Goal: Find specific page/section: Find specific page/section

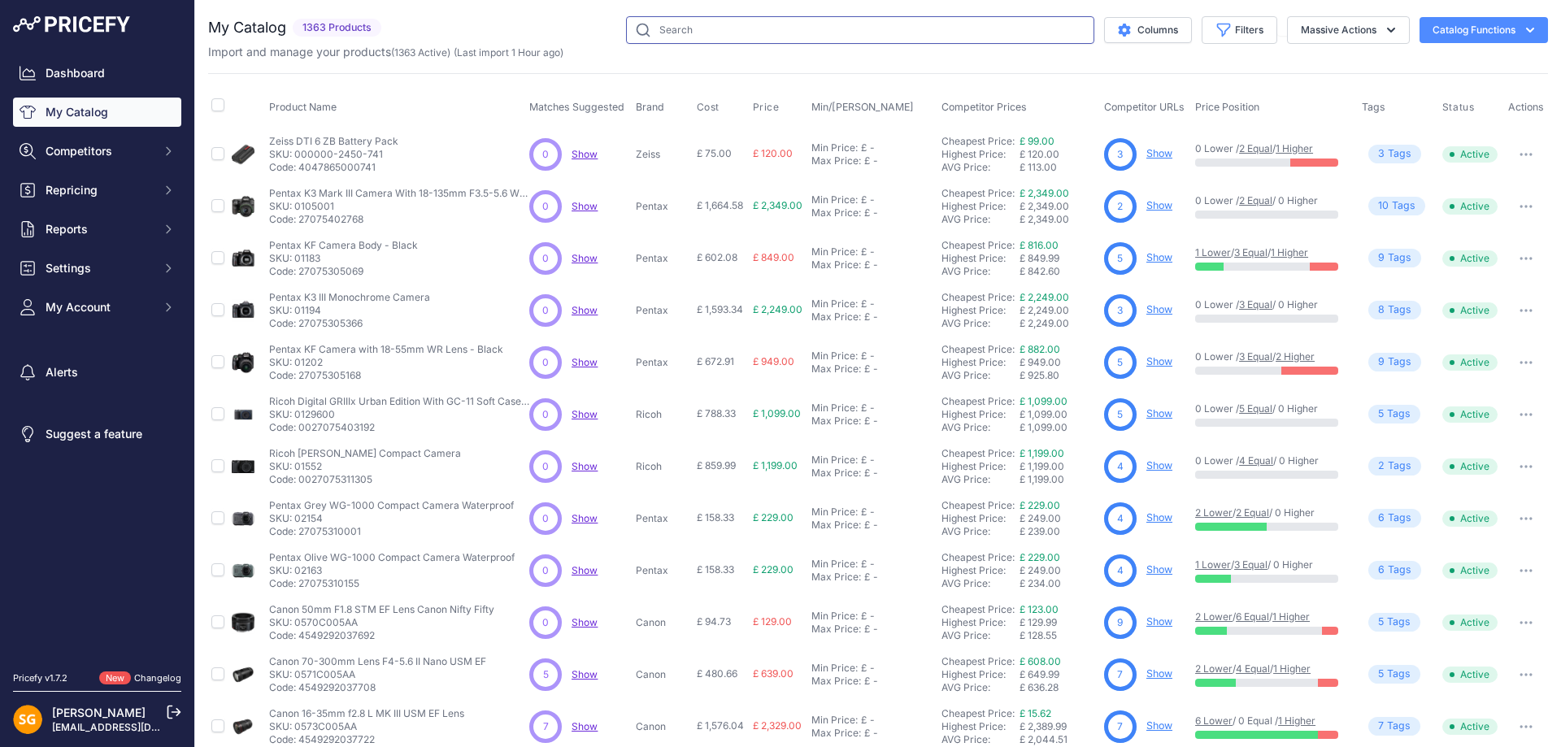
click at [662, 20] on input "text" at bounding box center [860, 30] width 468 height 28
type input "billingham"
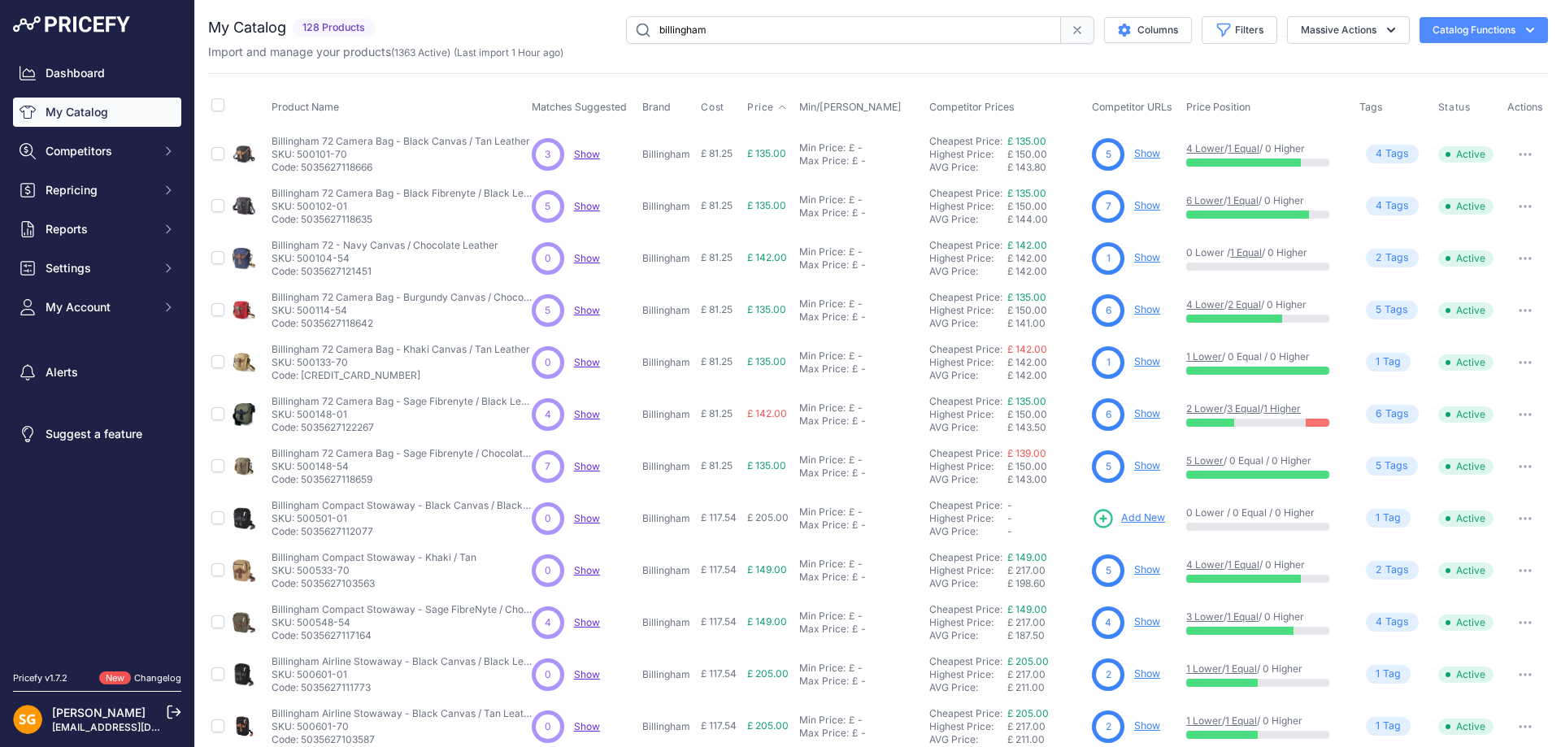
click at [760, 101] on span "Price" at bounding box center [760, 107] width 27 height 13
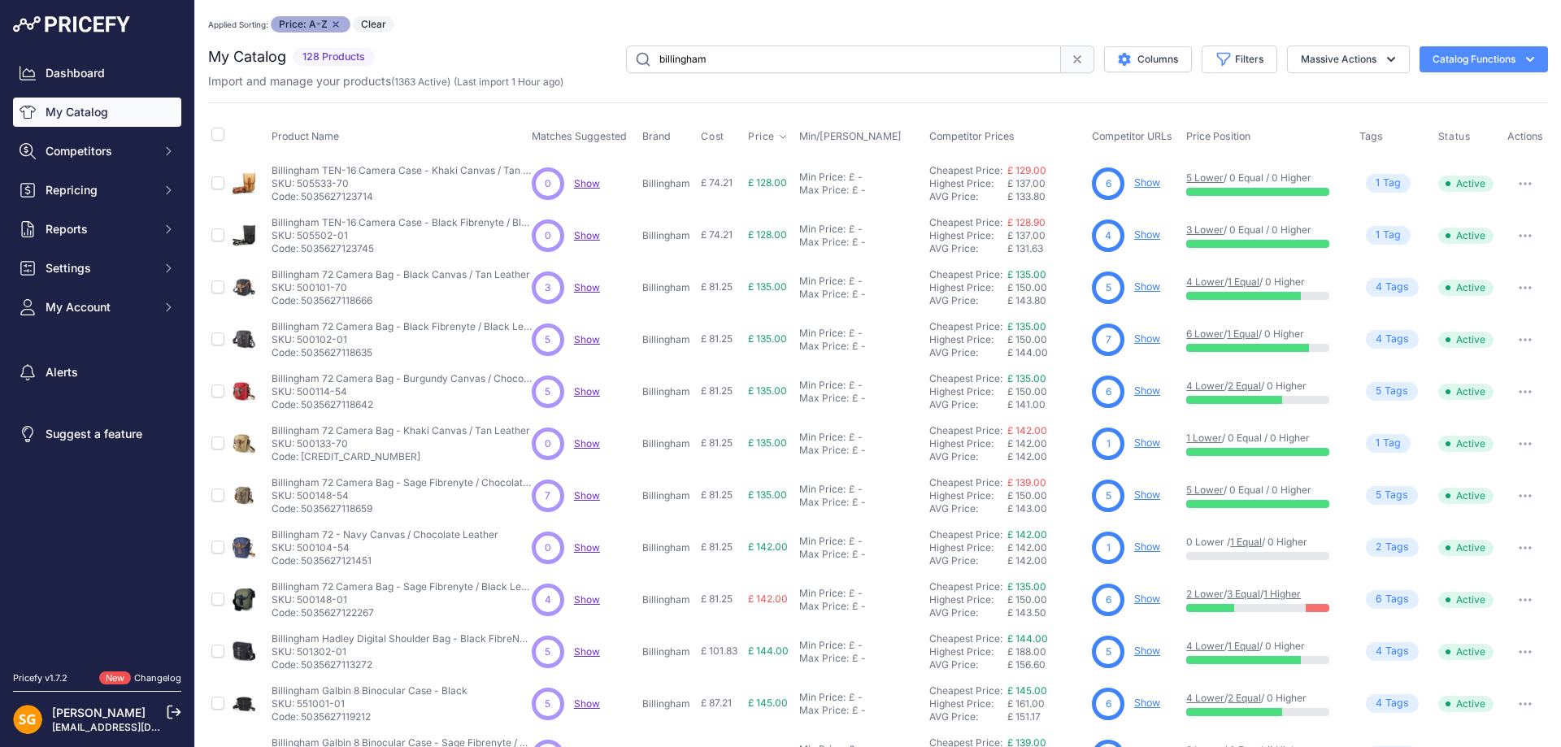
click at [755, 134] on span "Price" at bounding box center [761, 136] width 27 height 13
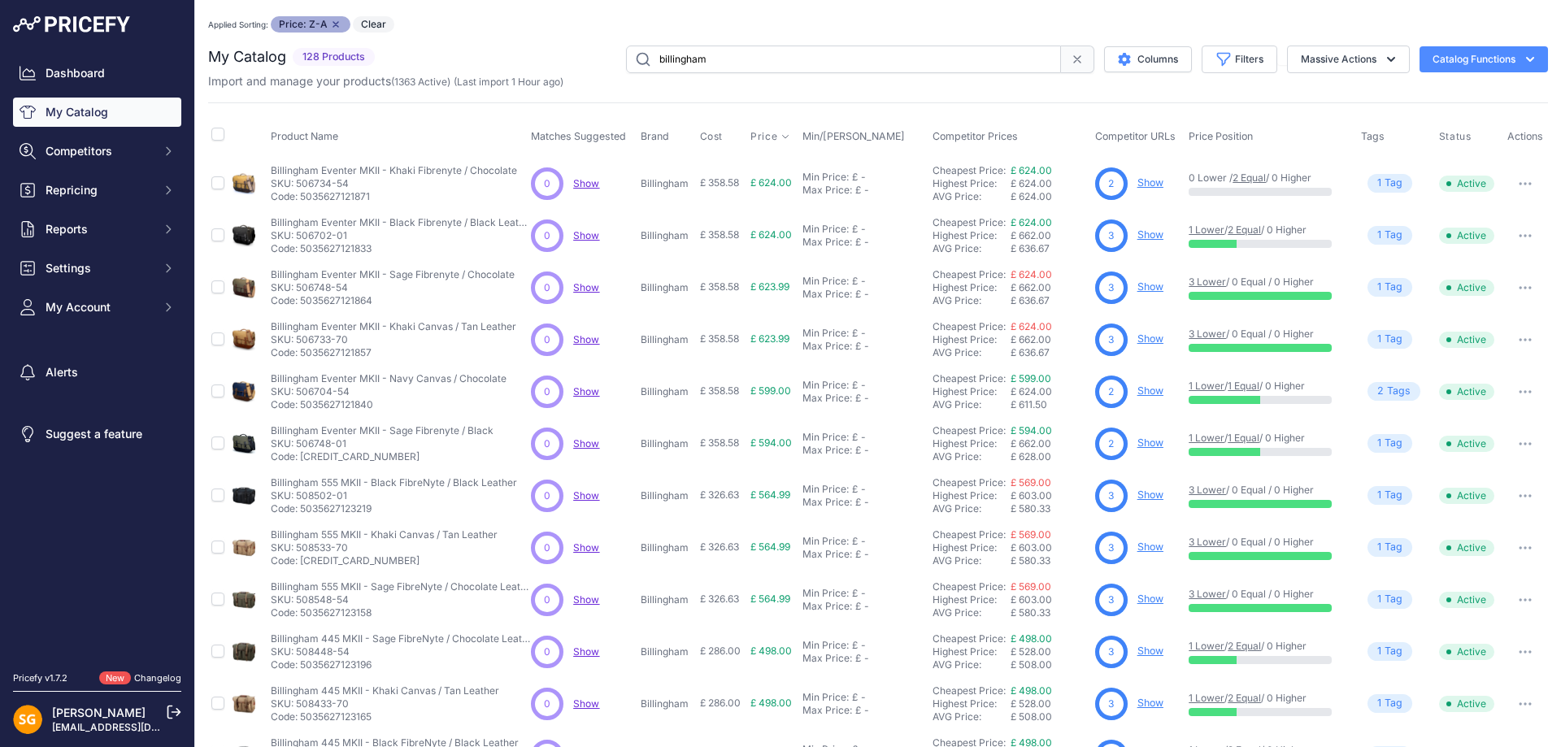
click at [769, 14] on div "You are not connected to the internet. Applied Sorting: Price: Z-A Remove sort …" at bounding box center [878, 503] width 1340 height 1006
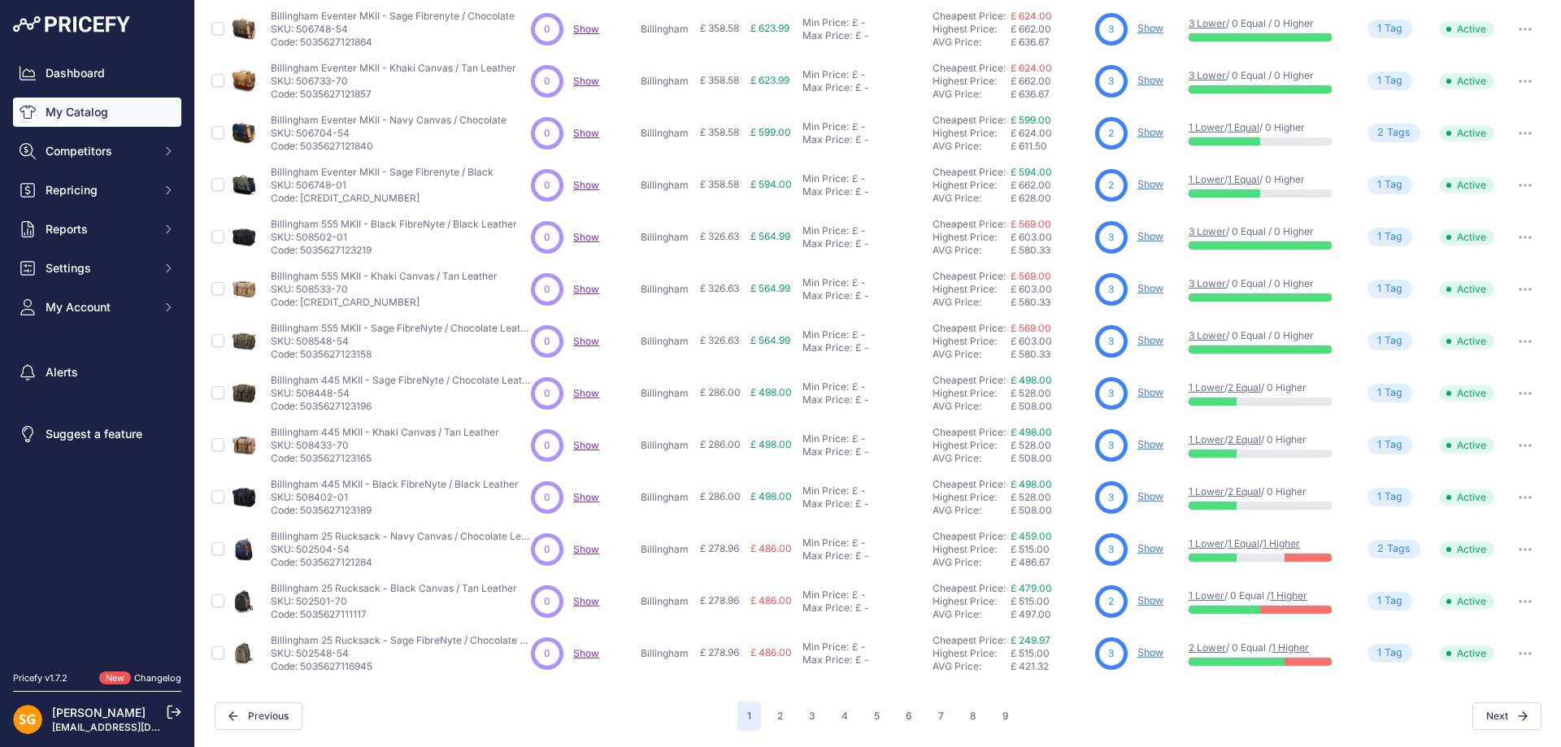
click at [1137, 552] on link "Show" at bounding box center [1150, 548] width 26 height 12
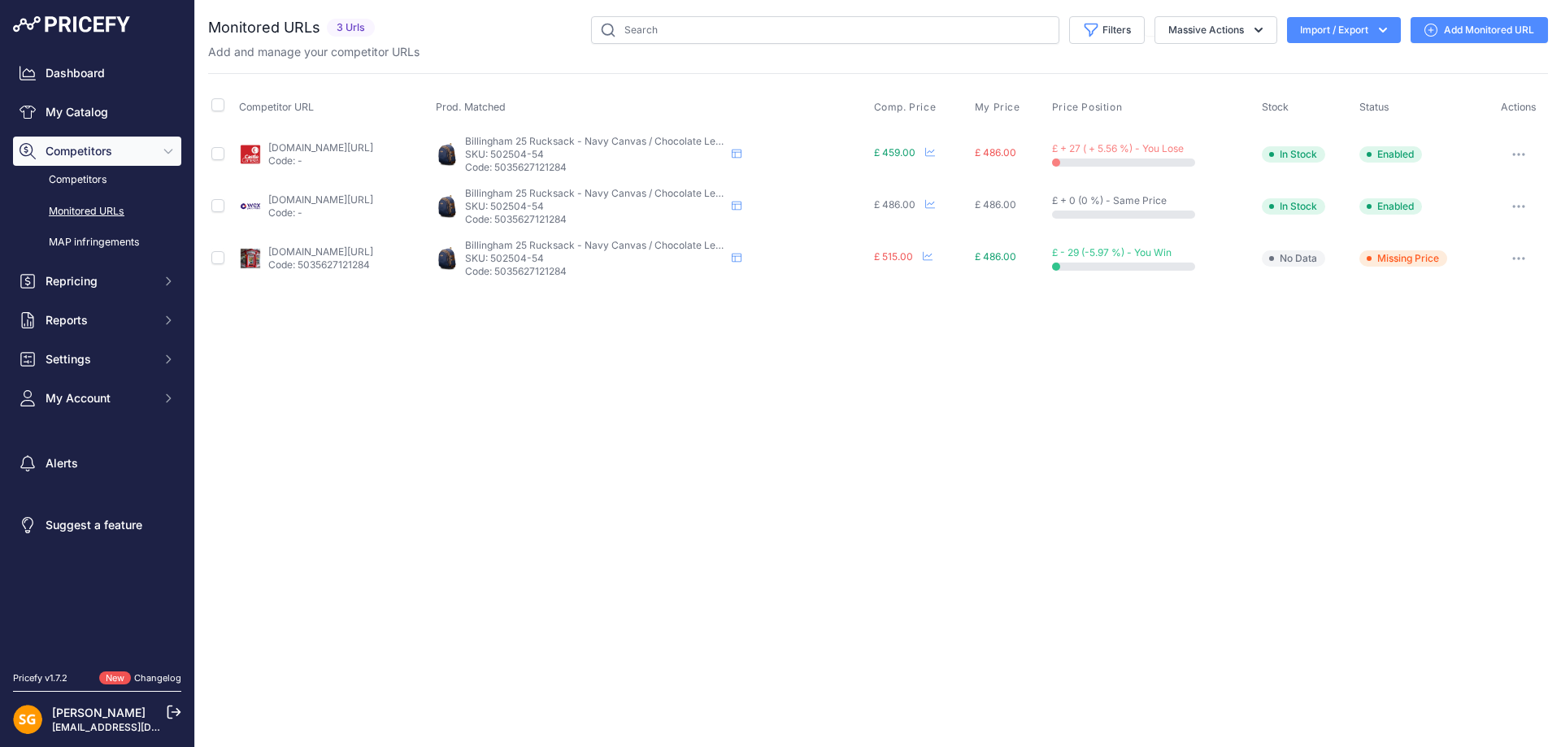
click at [969, 398] on div "Close You are not connected to the internet." at bounding box center [878, 373] width 1366 height 747
click at [871, 16] on input "text" at bounding box center [825, 30] width 468 height 28
click at [1220, 468] on div "Close You are not connected to the internet." at bounding box center [878, 373] width 1366 height 747
click at [889, 469] on div "Close You are not connected to the internet." at bounding box center [878, 373] width 1366 height 747
click at [1350, 528] on div "Close You are not connected to the internet." at bounding box center [878, 373] width 1366 height 747
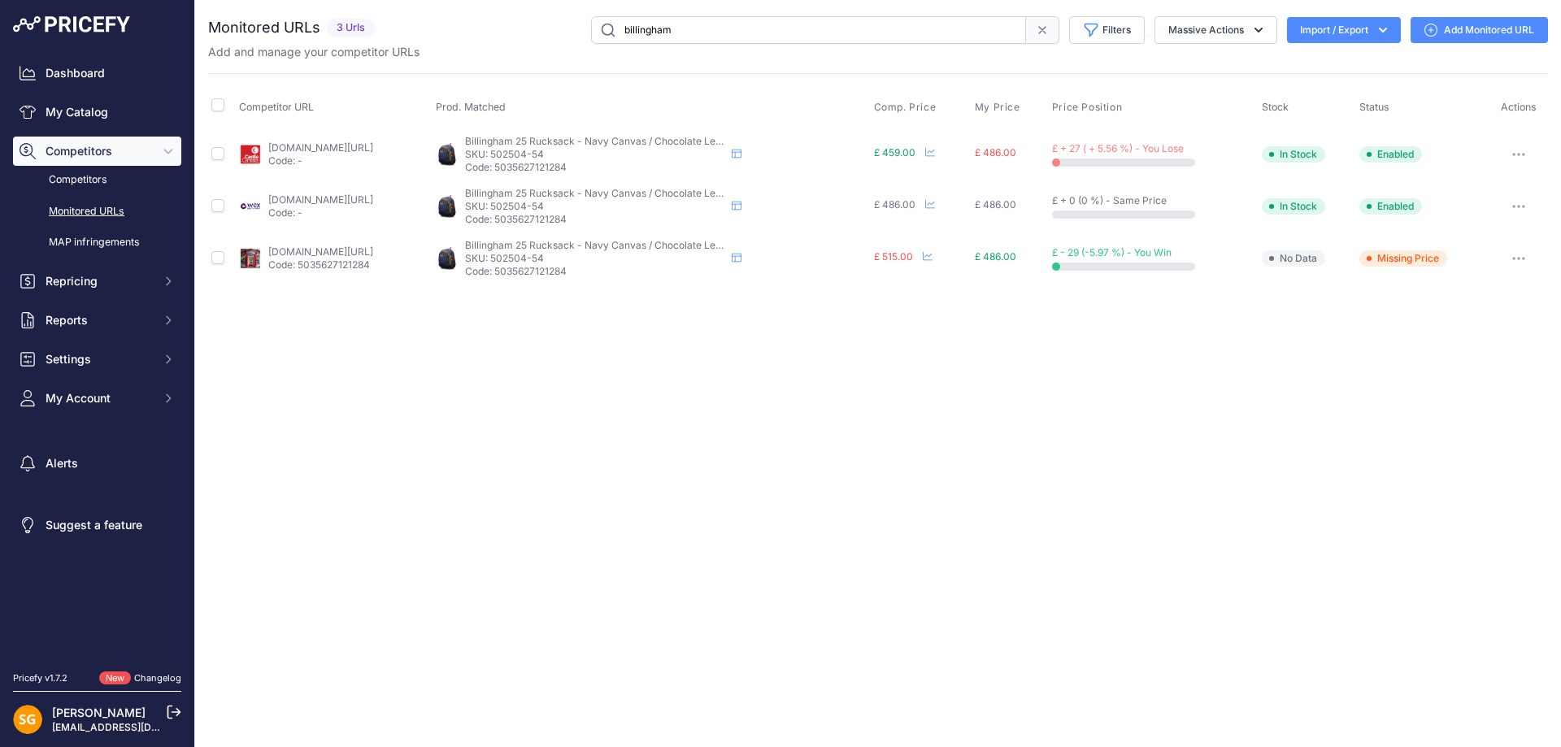
click at [842, 15] on div "You are not connected to the internet. Monitored URLs" at bounding box center [878, 150] width 1340 height 301
click at [833, 25] on input "billingham" at bounding box center [808, 30] width 435 height 28
drag, startPoint x: 964, startPoint y: 436, endPoint x: 916, endPoint y: 416, distance: 52.5
click at [964, 436] on div "Close You are not connected to the internet." at bounding box center [878, 373] width 1366 height 747
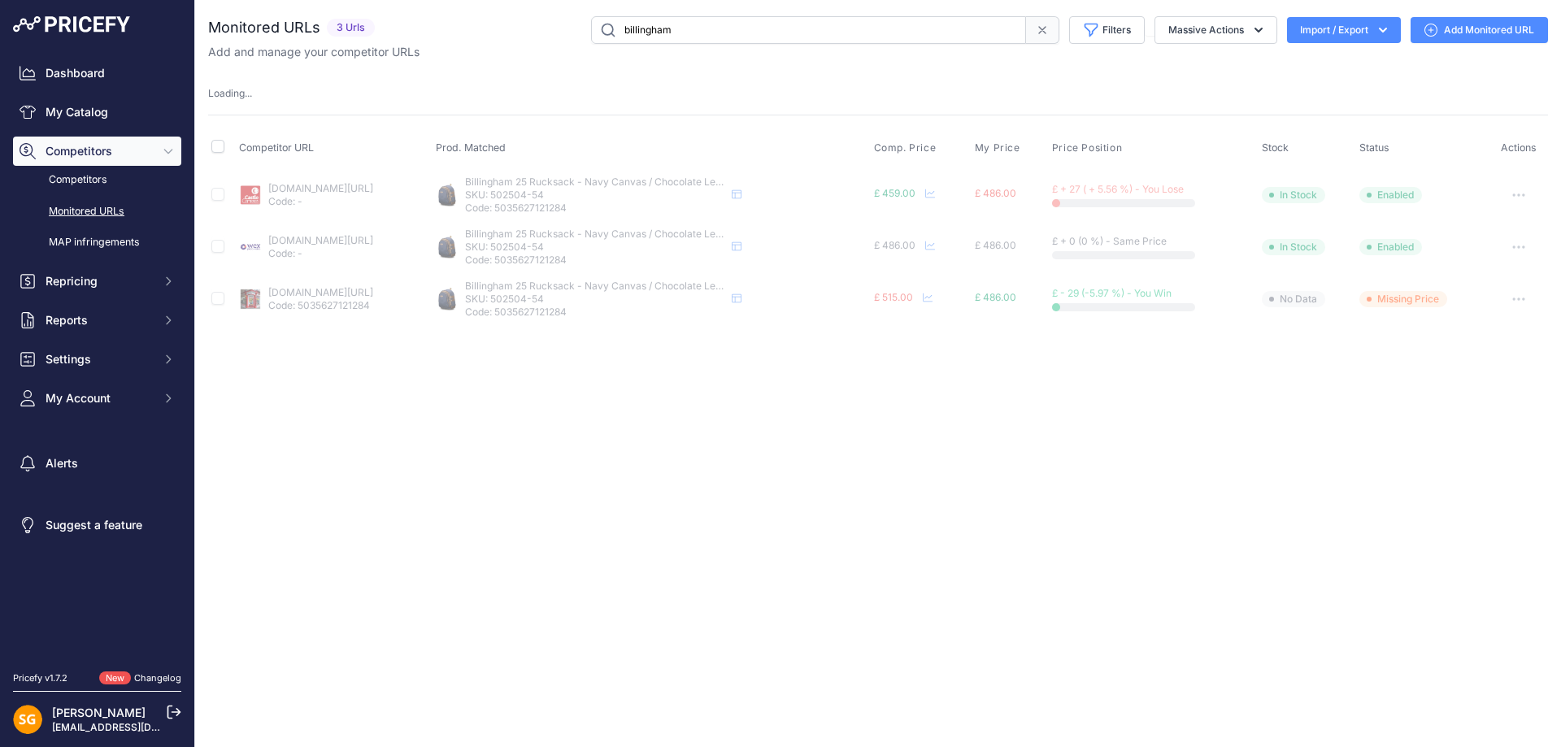
click at [742, 28] on input "billingham" at bounding box center [808, 30] width 435 height 28
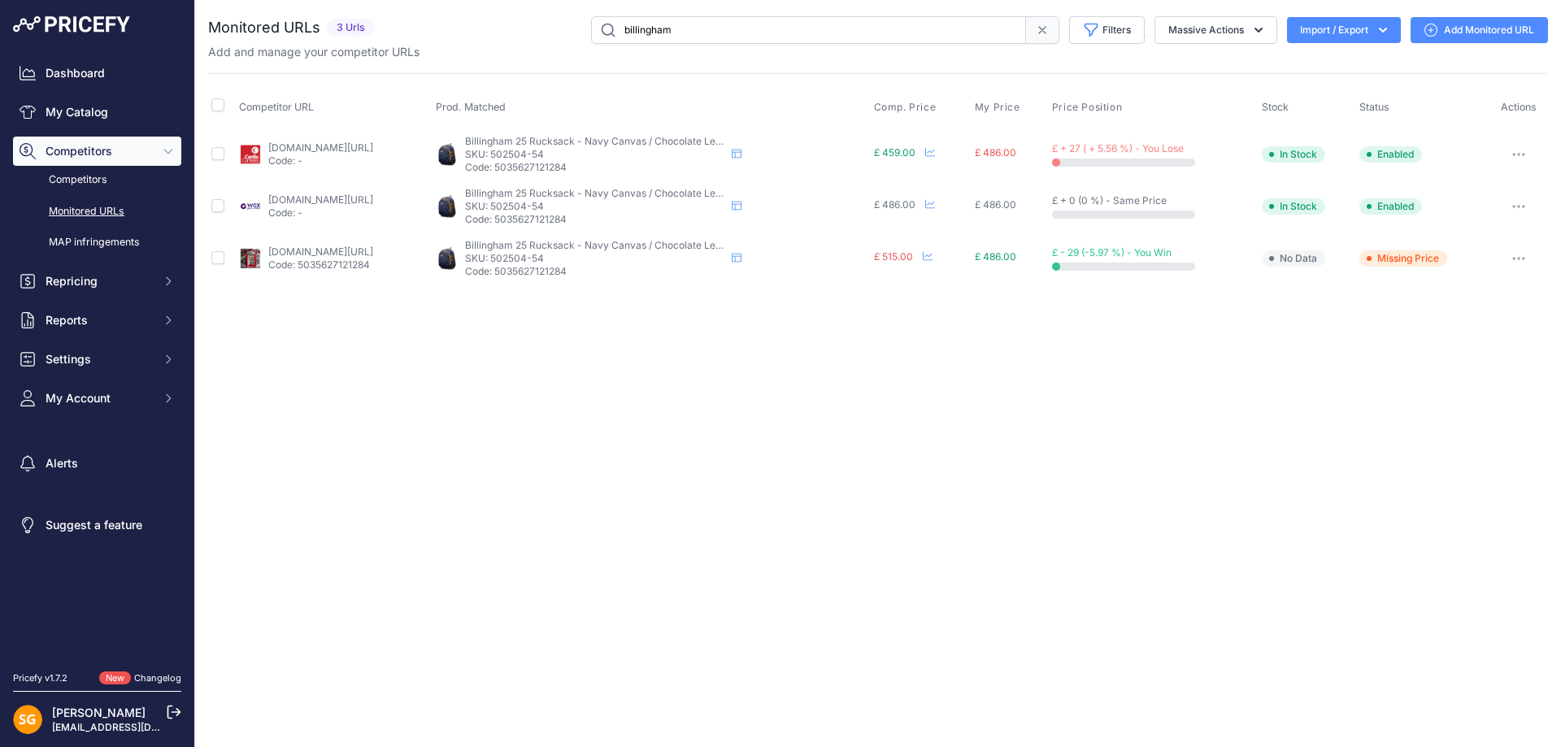
click at [1401, 644] on div "Close You are not connected to the internet." at bounding box center [878, 373] width 1366 height 747
click at [1090, 446] on div "Close You are not connected to the internet." at bounding box center [878, 373] width 1366 height 747
click at [1159, 405] on div "Close You are not connected to the internet." at bounding box center [878, 373] width 1366 height 747
click at [1025, 434] on div "Close You are not connected to the internet." at bounding box center [878, 373] width 1366 height 747
click at [672, 43] on div "Monitored URLs 3 Urls" at bounding box center [878, 38] width 1340 height 44
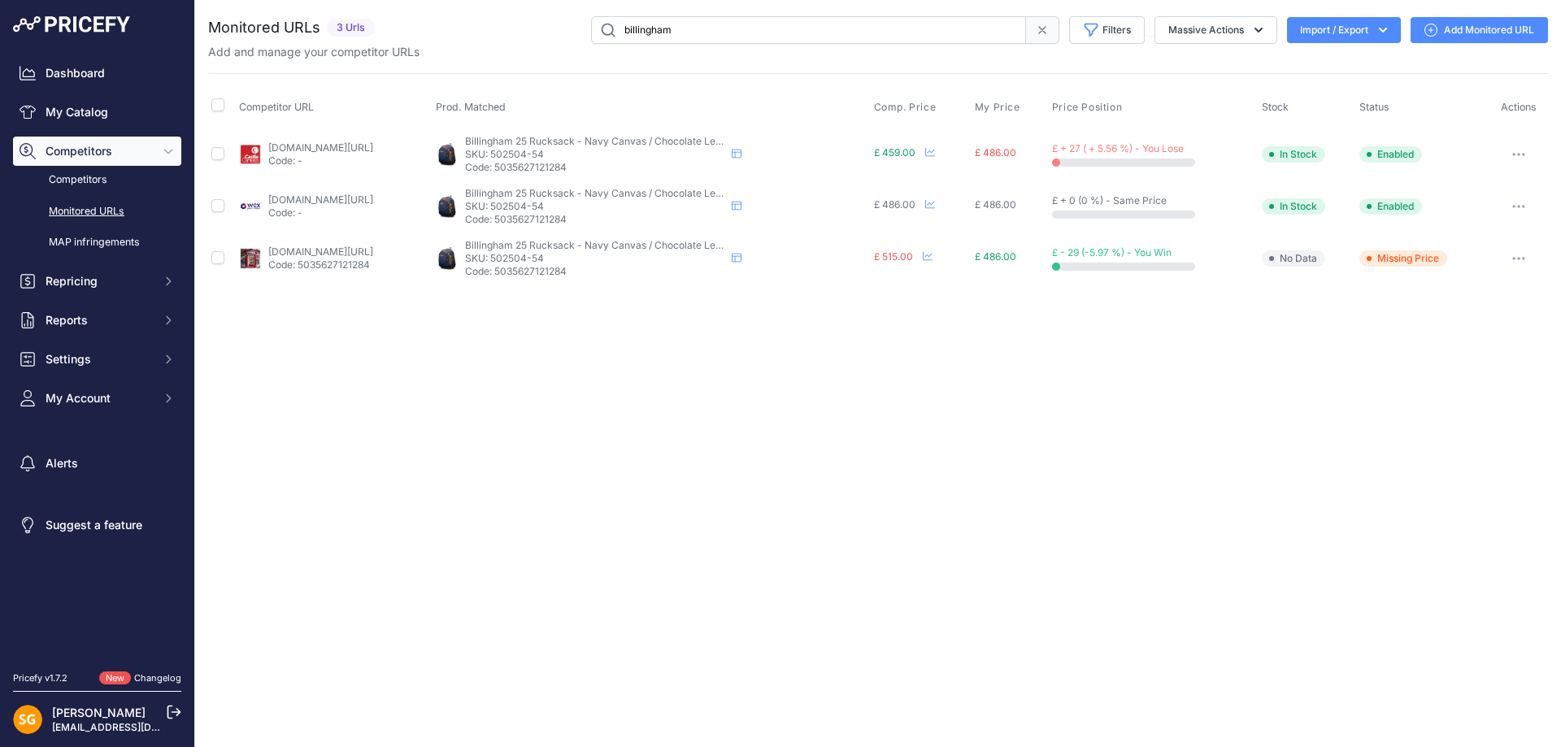
click at [689, 29] on input "billingham" at bounding box center [808, 30] width 435 height 28
paste input "521270"
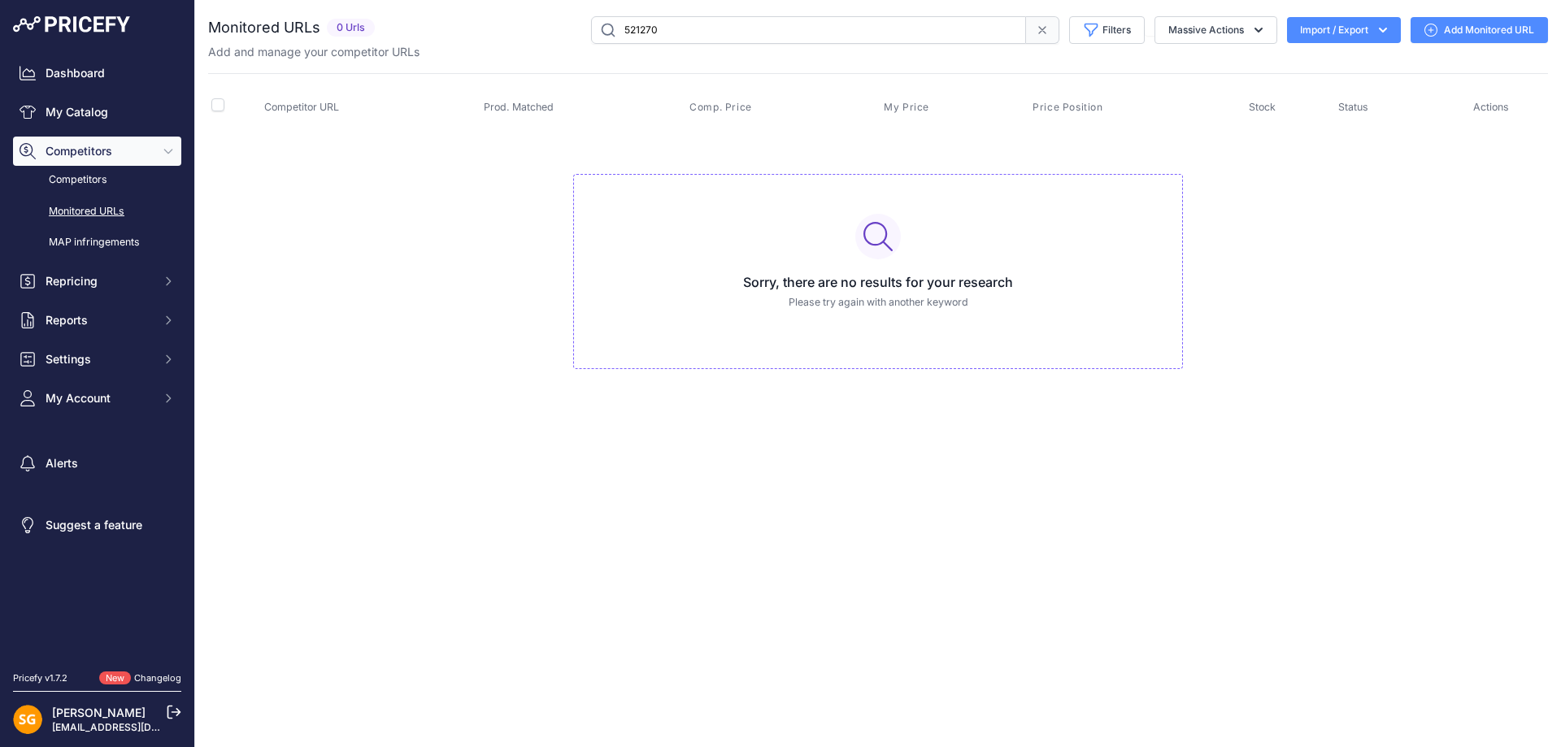
click at [675, 29] on input "521270" at bounding box center [808, 30] width 435 height 28
click at [675, 27] on input "521270[" at bounding box center [808, 30] width 435 height 28
click at [679, 31] on input "521270[" at bounding box center [808, 30] width 435 height 28
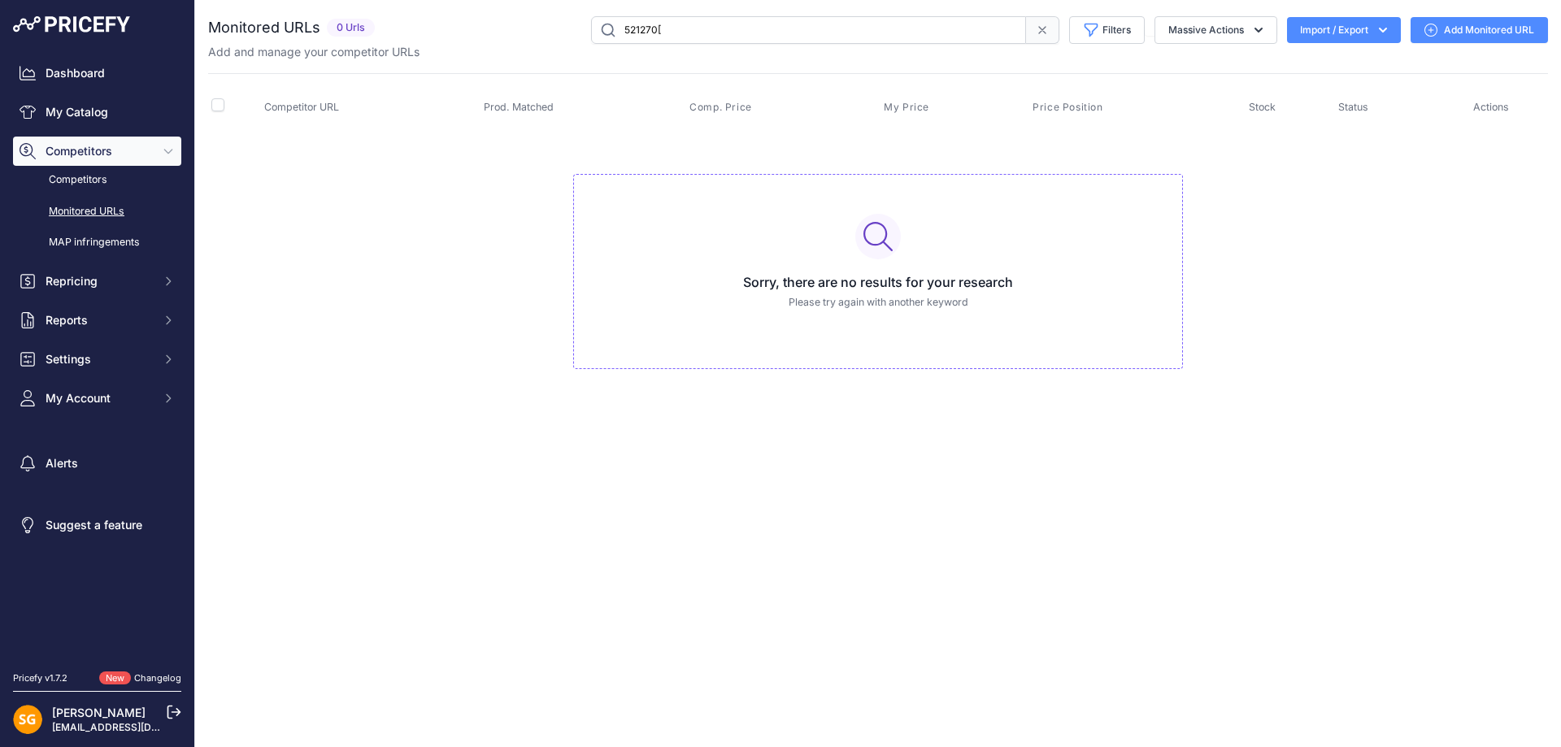
type input "521270"
